Goal: Check status: Check status

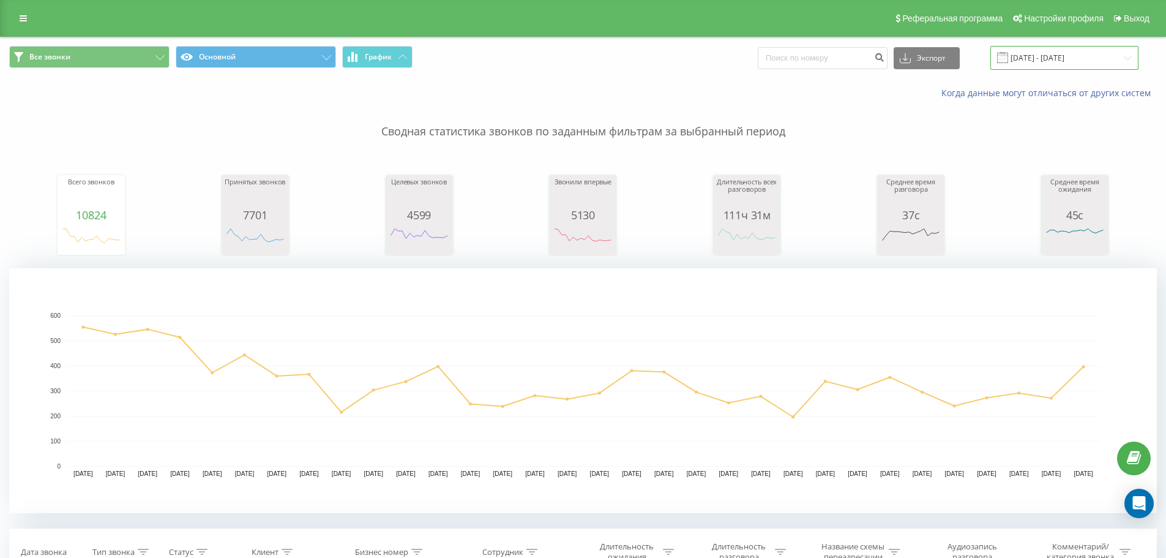
click at [1050, 66] on input "31.12.2024 - 31.01.2025" at bounding box center [1065, 58] width 148 height 24
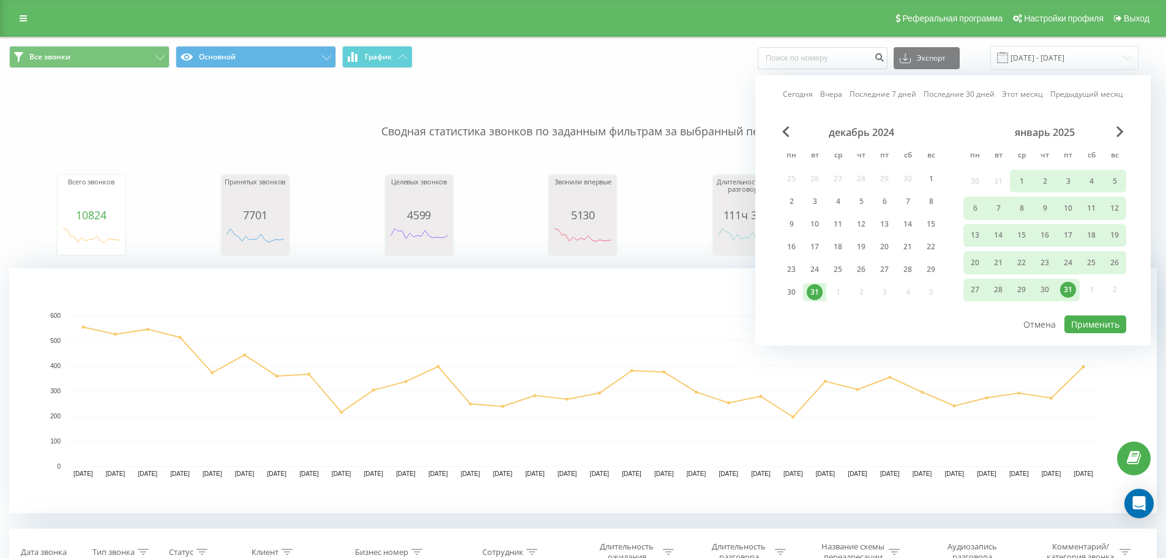
click at [806, 99] on link "Сегодня" at bounding box center [798, 94] width 30 height 12
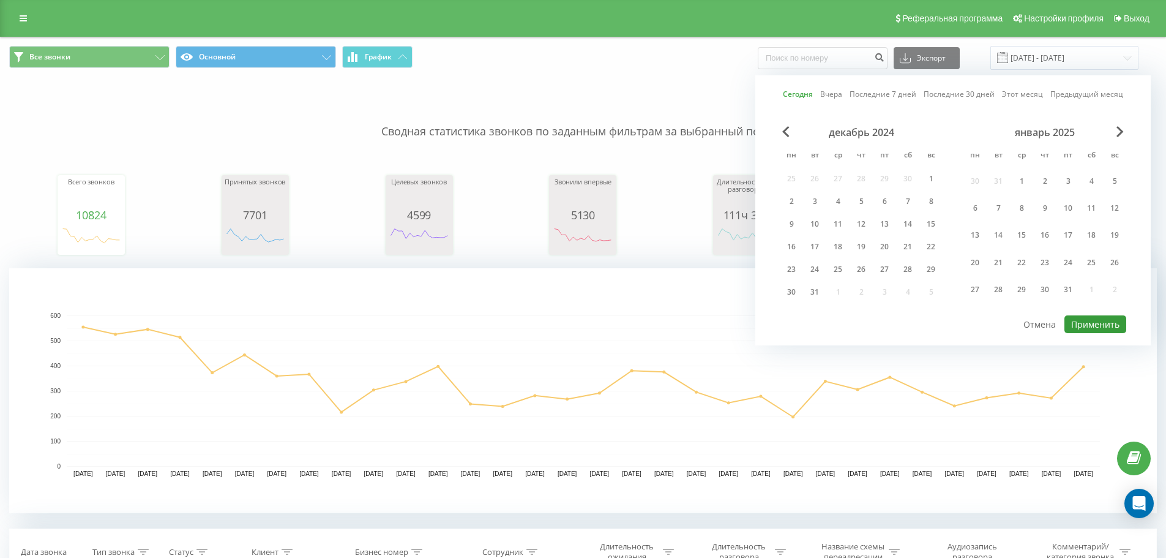
click at [1111, 324] on button "Применить" at bounding box center [1096, 324] width 62 height 18
type input "[DATE] - [DATE]"
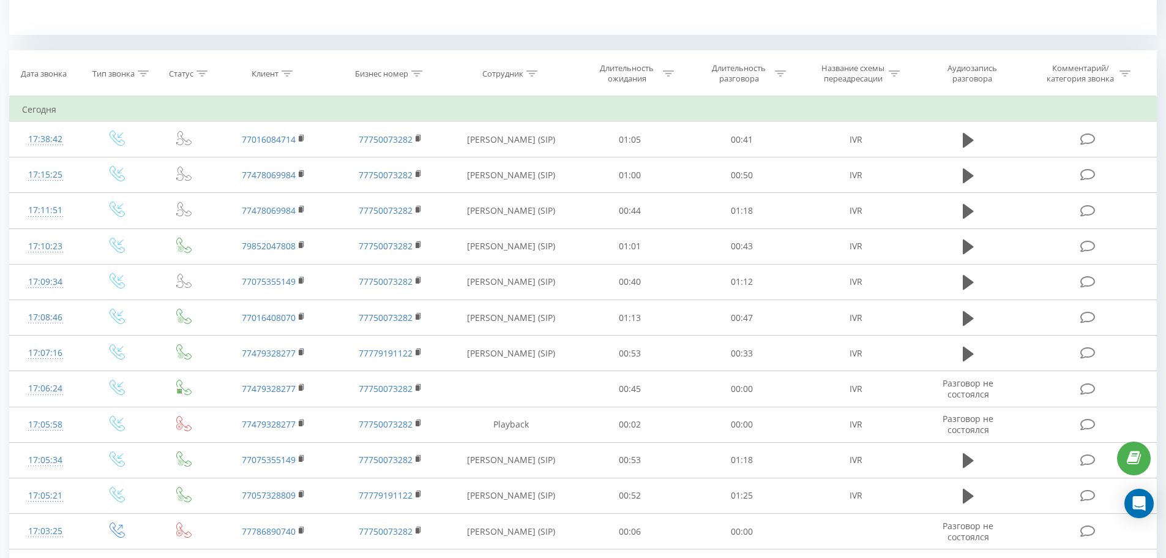
scroll to position [490, 0]
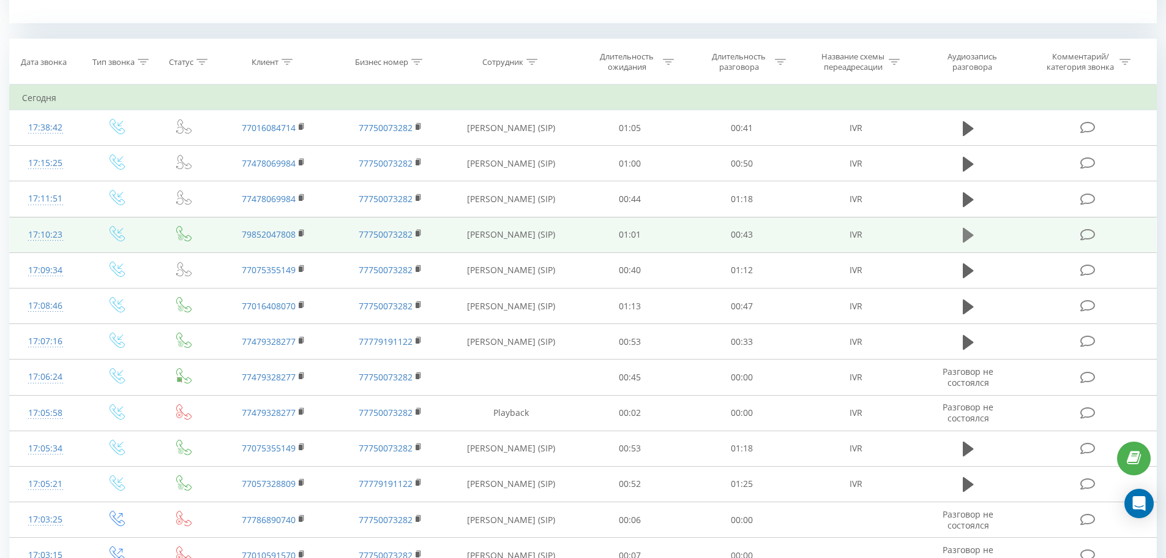
click at [967, 242] on icon at bounding box center [968, 235] width 11 height 15
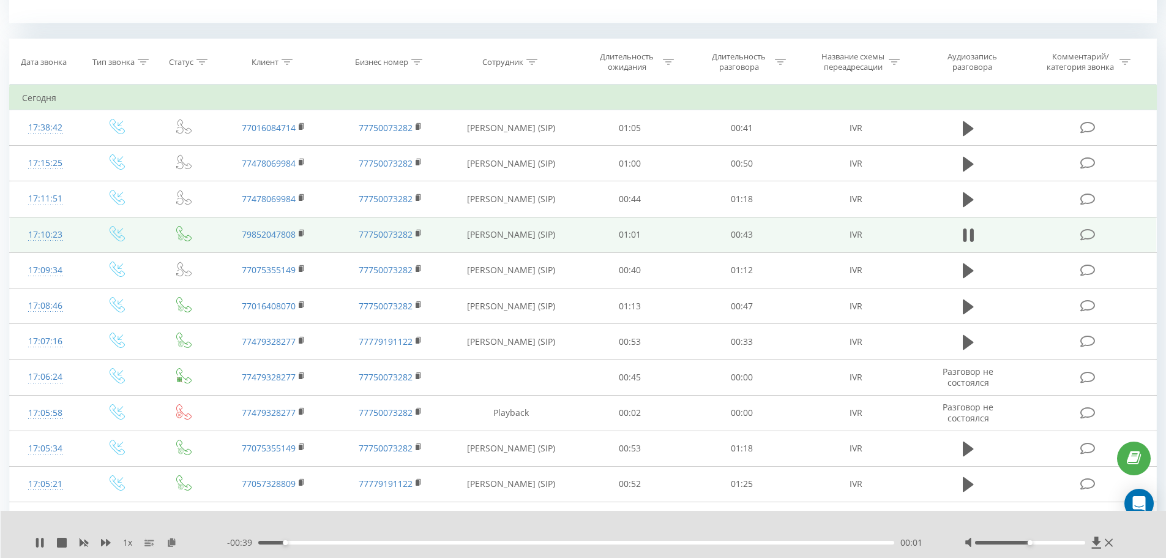
drag, startPoint x: 1075, startPoint y: 545, endPoint x: 1062, endPoint y: 543, distance: 13.0
click at [1078, 545] on div at bounding box center [1041, 542] width 152 height 12
drag, startPoint x: 1074, startPoint y: 542, endPoint x: 1081, endPoint y: 544, distance: 7.0
click at [1081, 544] on div at bounding box center [1041, 542] width 152 height 12
click at [302, 236] on rect at bounding box center [301, 234] width 4 height 6
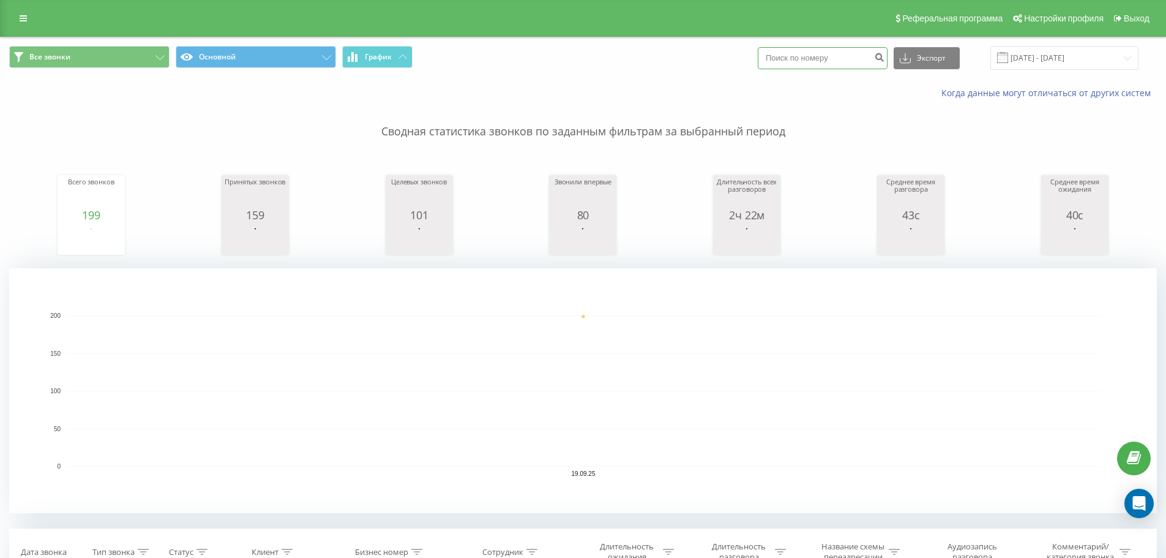
click at [841, 53] on input at bounding box center [823, 58] width 130 height 22
paste input "77015509141"
type input "77015509141"
